Goal: Ask a question

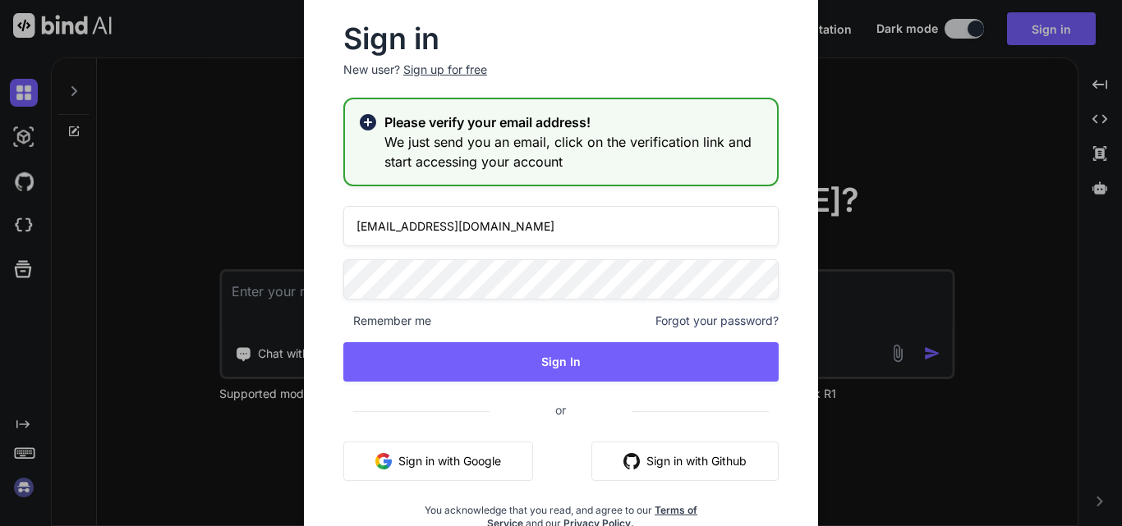
drag, startPoint x: 512, startPoint y: 226, endPoint x: 281, endPoint y: 233, distance: 230.9
click at [281, 233] on div "Sign in New user? Sign up for free Please verify your email address! We just se…" at bounding box center [561, 263] width 561 height 575
paste input "gobar83798@aiwanlab"
type input "[EMAIL_ADDRESS][DOMAIN_NAME]"
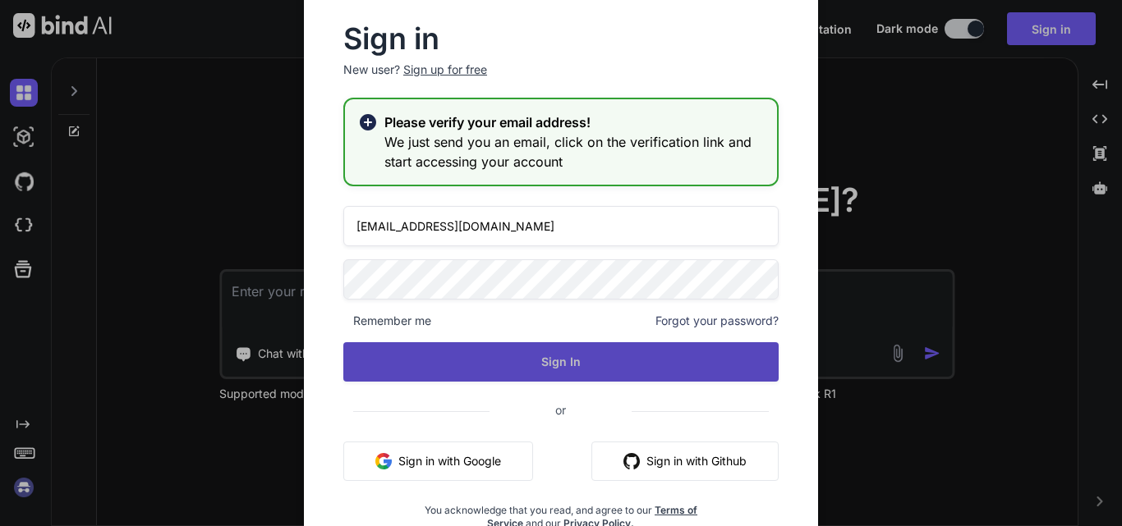
click at [521, 373] on button "Sign In" at bounding box center [560, 361] width 435 height 39
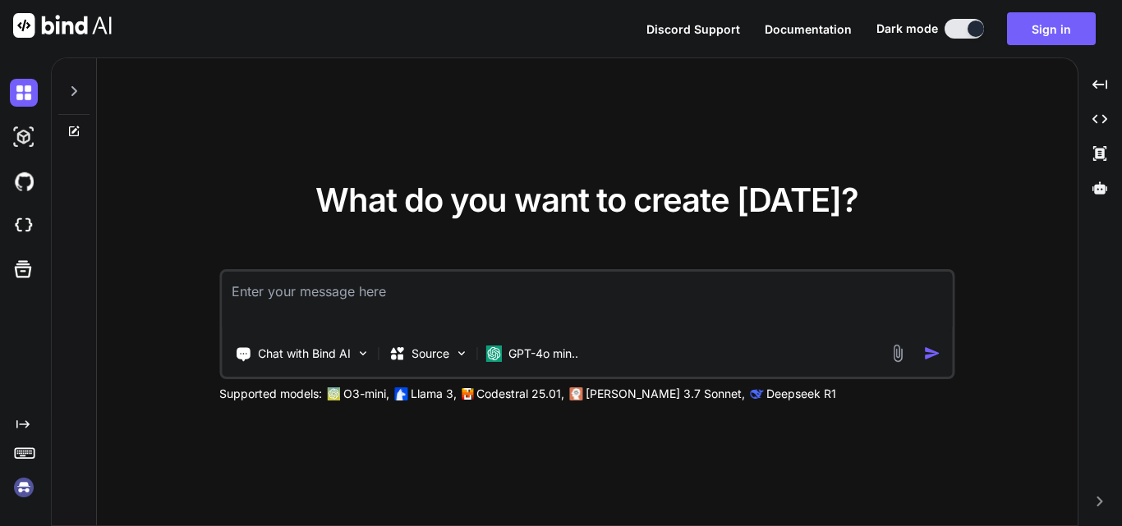
click at [382, 288] on textarea at bounding box center [587, 302] width 730 height 61
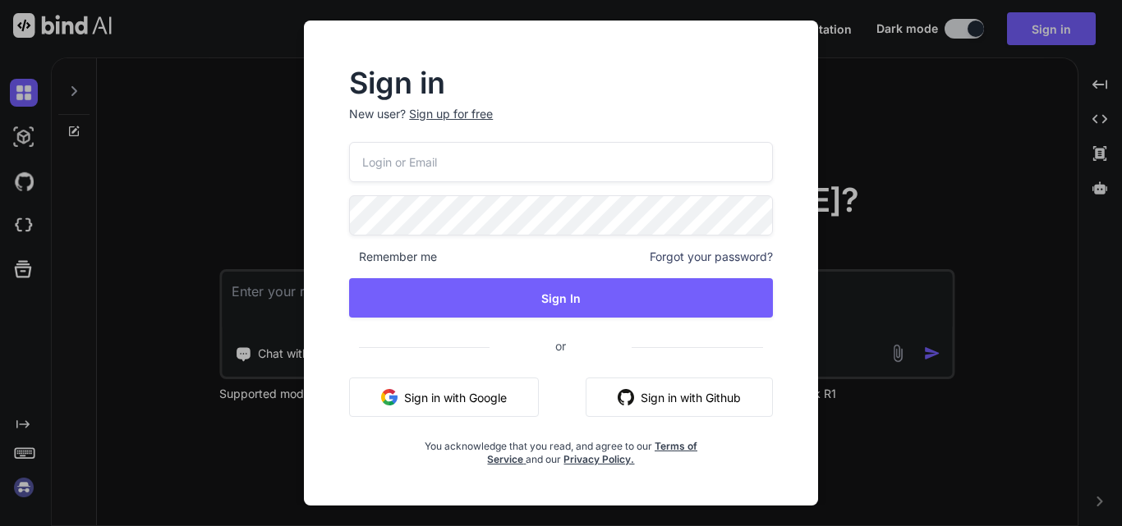
click at [984, 222] on div "Sign in New user? Sign up for free Remember me Forgot your password? Sign In or…" at bounding box center [561, 263] width 1122 height 526
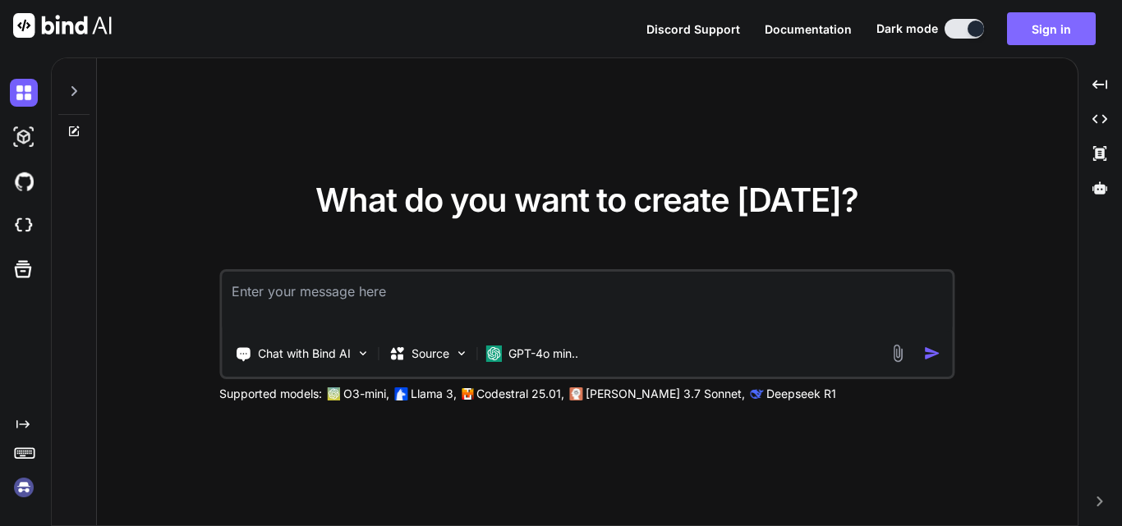
click at [1040, 17] on button "Sign in" at bounding box center [1051, 28] width 89 height 33
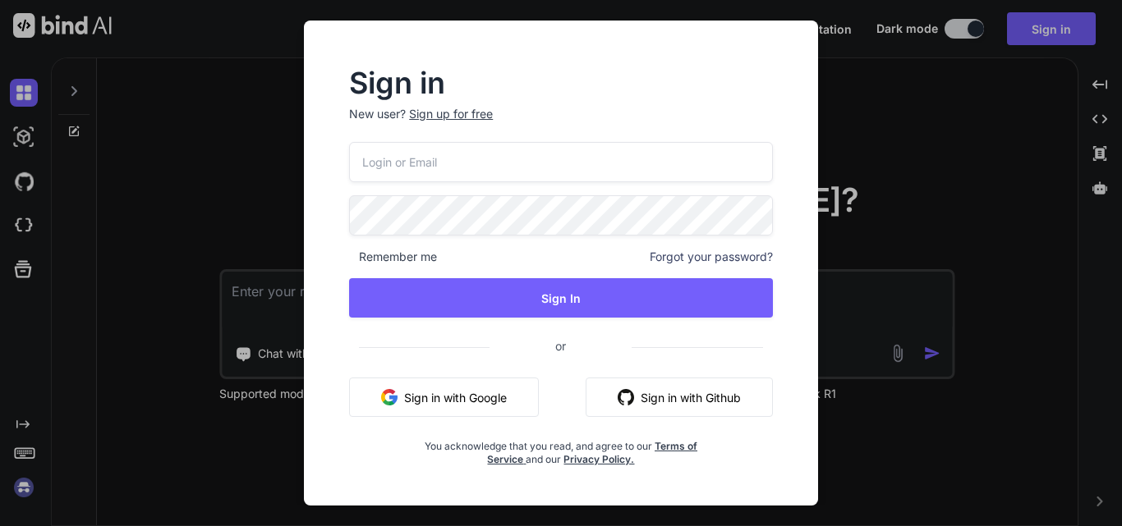
click at [425, 153] on input "email" at bounding box center [561, 162] width 424 height 40
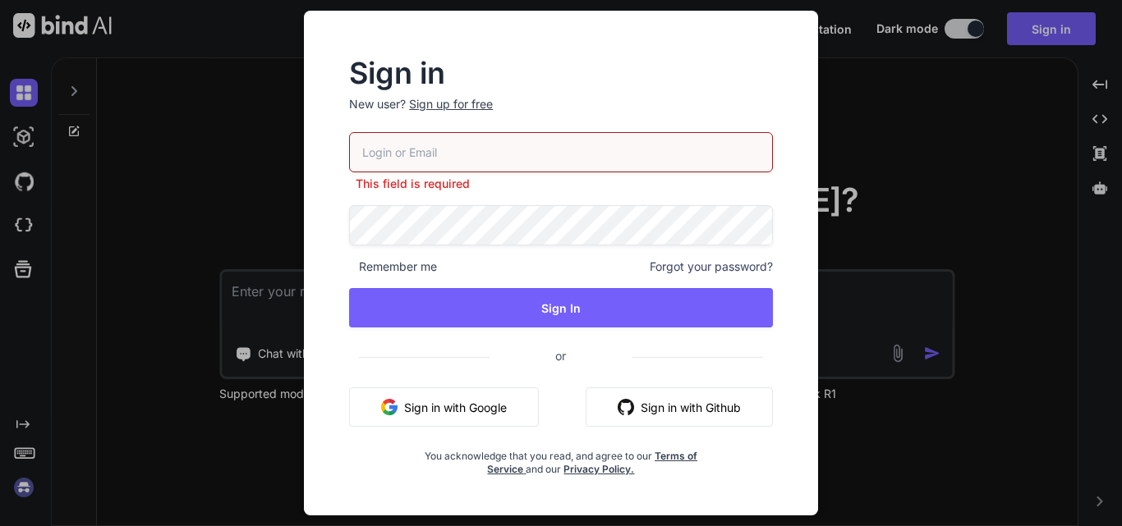
paste input "[EMAIL_ADDRESS][DOMAIN_NAME]"
type input "[EMAIL_ADDRESS][DOMAIN_NAME]"
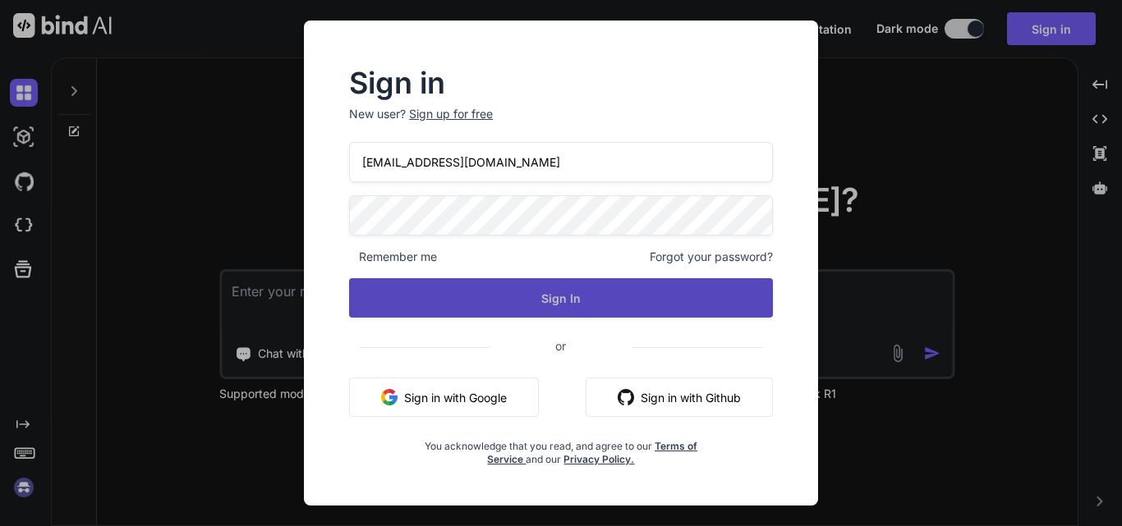
click at [474, 299] on button "Sign In" at bounding box center [561, 297] width 424 height 39
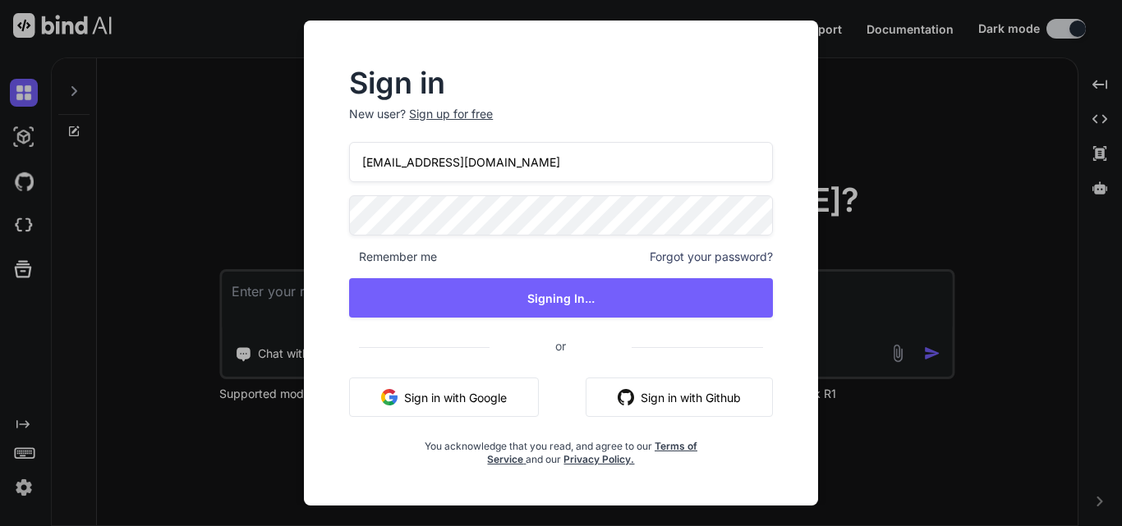
click at [1005, 76] on div "Sign in New user? Sign up for free [EMAIL_ADDRESS][DOMAIN_NAME] Remember me For…" at bounding box center [561, 263] width 1122 height 526
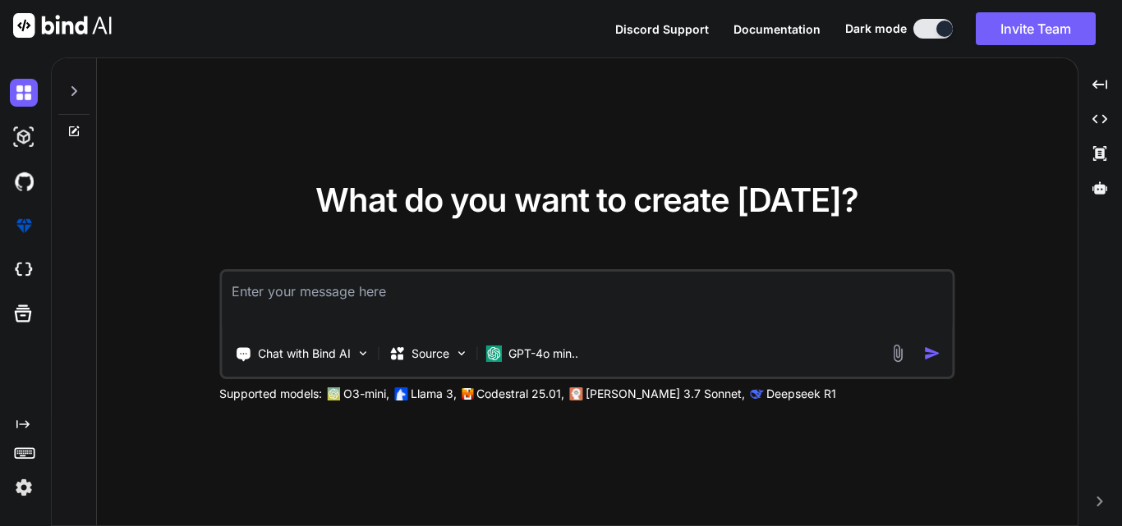
click at [360, 301] on textarea at bounding box center [587, 302] width 730 height 61
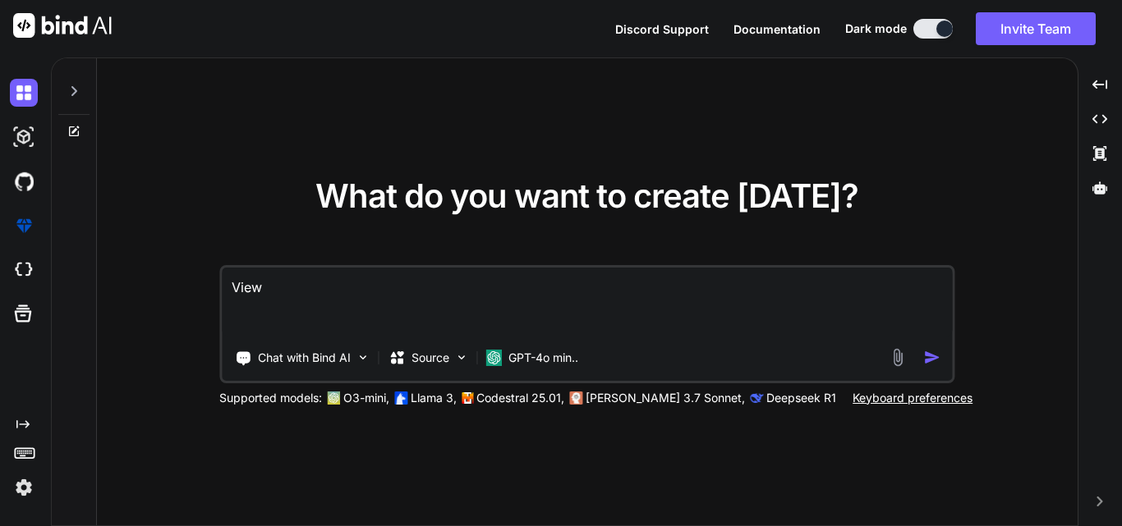
paste textarea "@model EcommAPI.Models.RequestModels.AdminRequestModel; <div class="form-contai…"
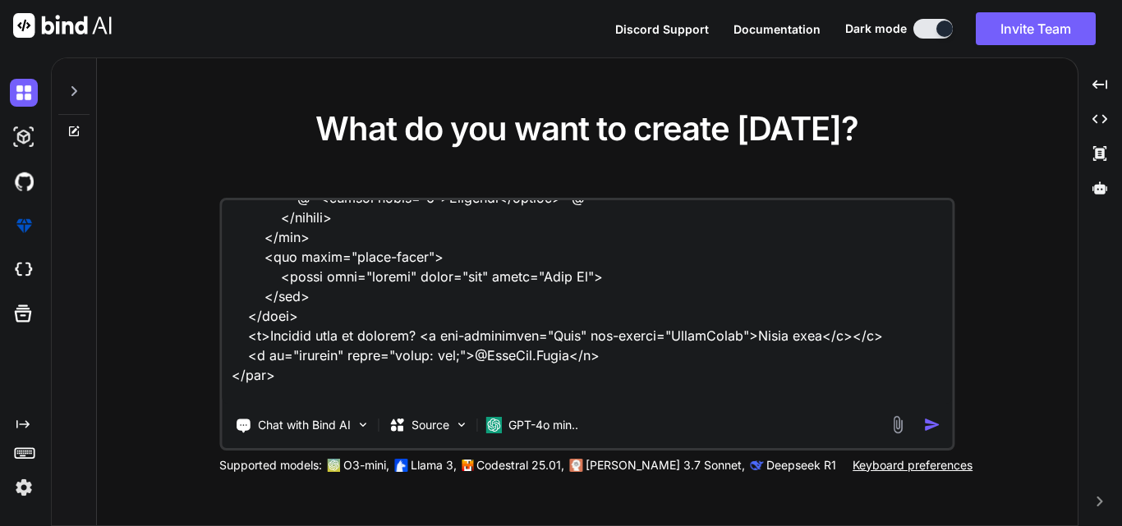
scroll to position [751, 0]
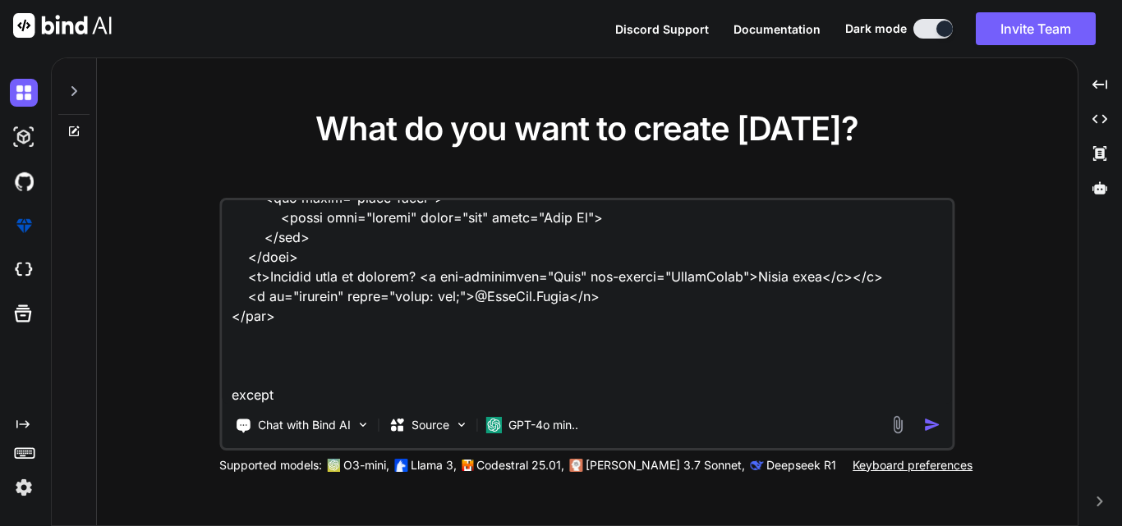
paste textarea "$(document).on('click', '#submitBtn', function (e) { e.preventDefault(); $(this…"
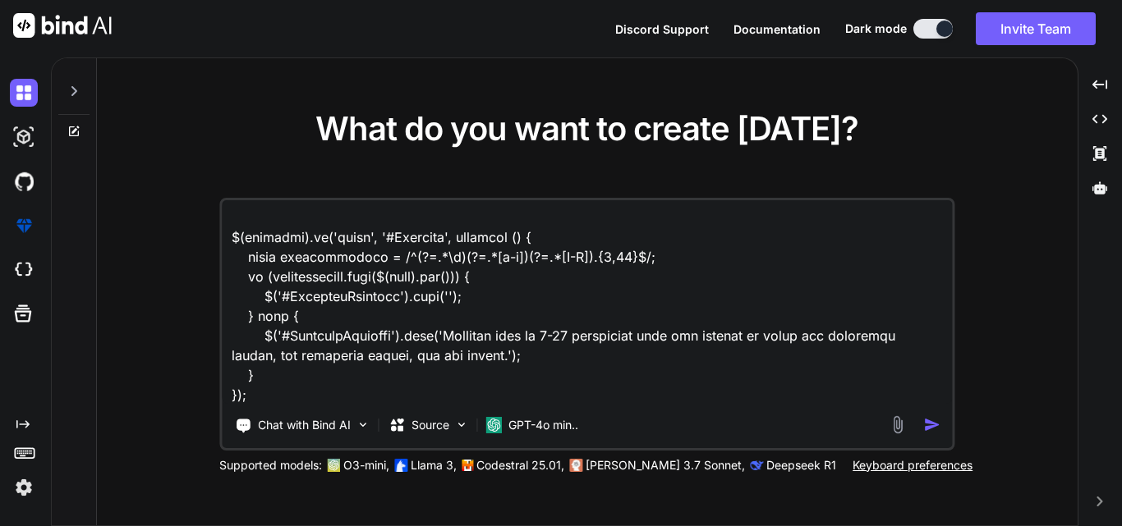
scroll to position [3038, 0]
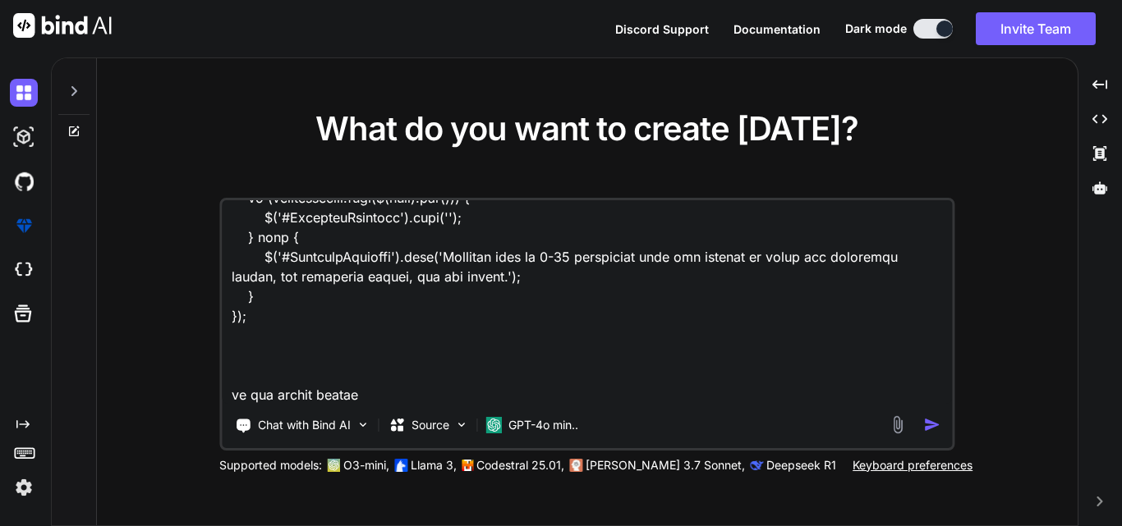
type textarea "View @model EcommAPI.Models.RequestModels.AdminRequestModel; <div class="form-c…"
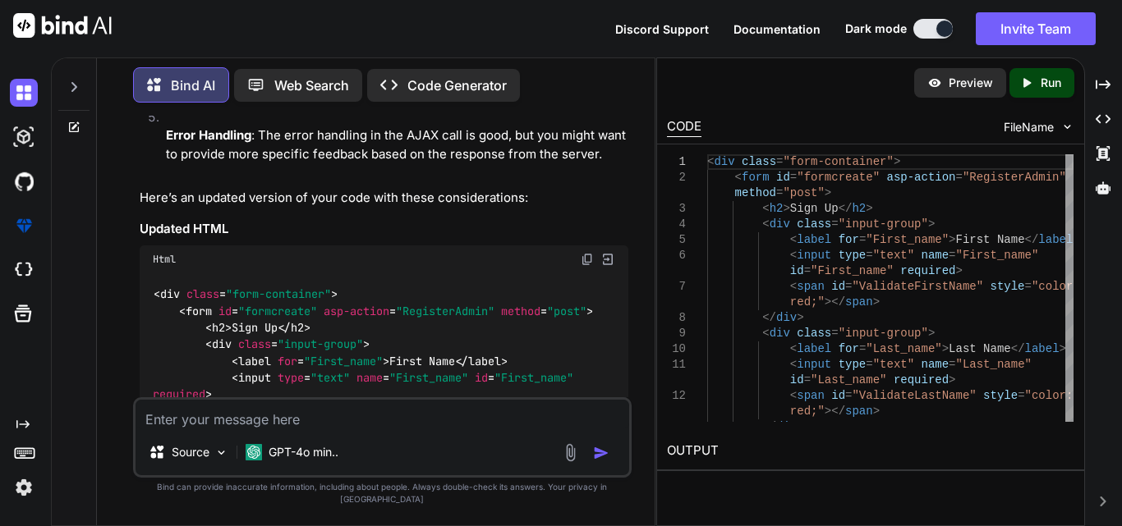
scroll to position [1396, 0]
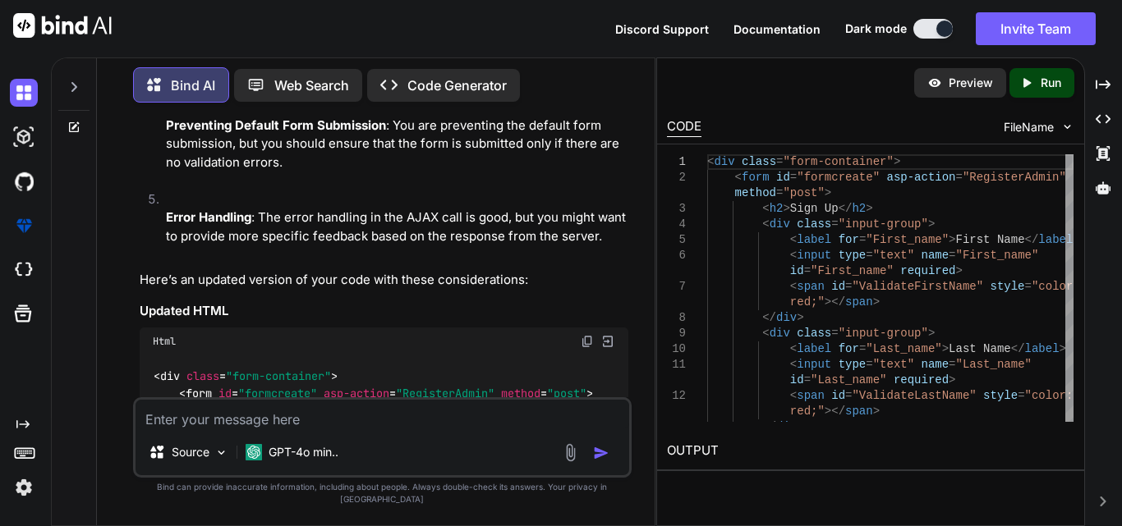
click at [582, 335] on img at bounding box center [587, 341] width 13 height 13
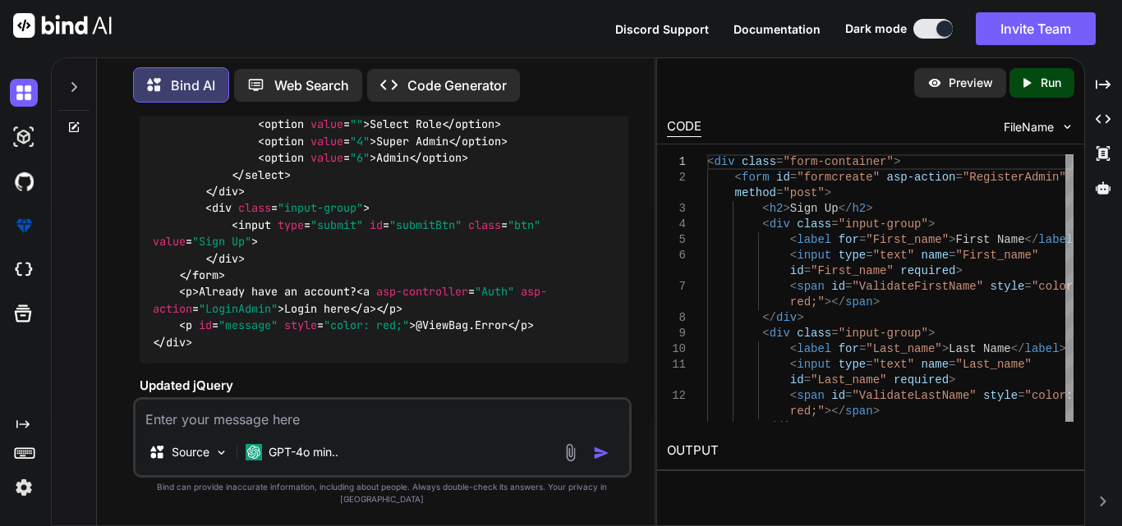
scroll to position [2300, 0]
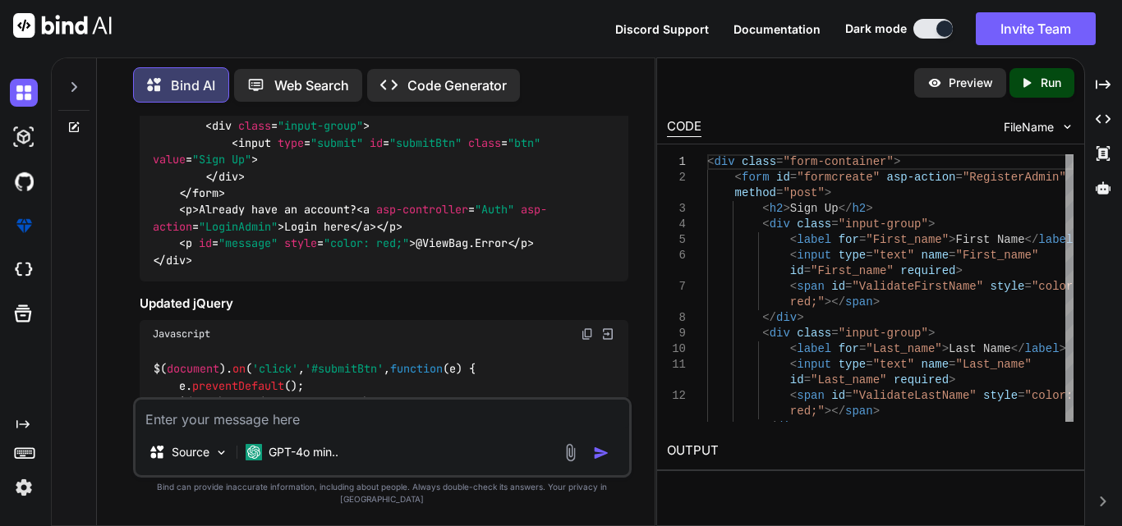
click at [591, 328] on img at bounding box center [587, 334] width 13 height 13
